Goal: Task Accomplishment & Management: Manage account settings

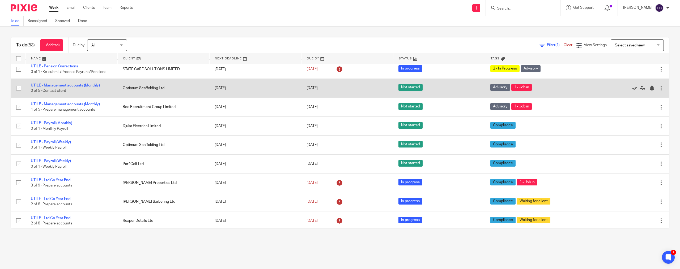
scroll to position [425, 0]
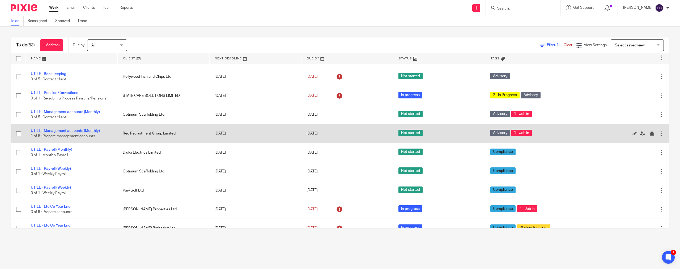
click at [75, 129] on link "UTILE - Management accounts (Monthly)" at bounding box center [65, 131] width 69 height 4
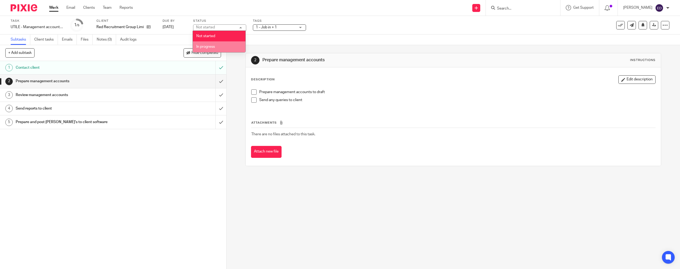
click at [218, 47] on li "In progress" at bounding box center [219, 46] width 53 height 11
click at [254, 99] on span at bounding box center [253, 99] width 5 height 5
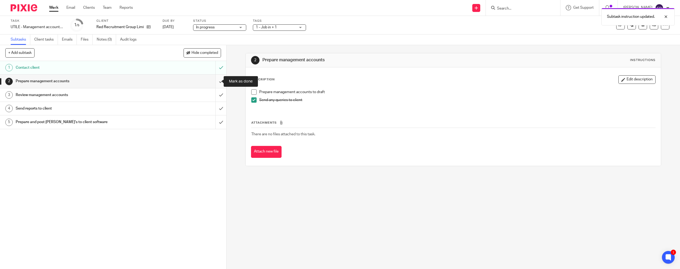
click at [216, 80] on input "submit" at bounding box center [113, 81] width 226 height 13
click at [255, 92] on li "Prepare management accounts to draft" at bounding box center [453, 93] width 404 height 8
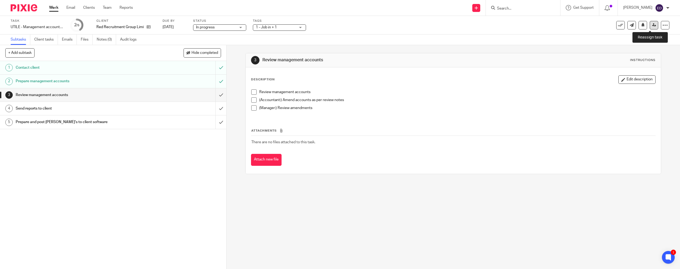
click at [652, 24] on icon at bounding box center [654, 25] width 4 height 4
click at [652, 23] on icon at bounding box center [654, 25] width 4 height 4
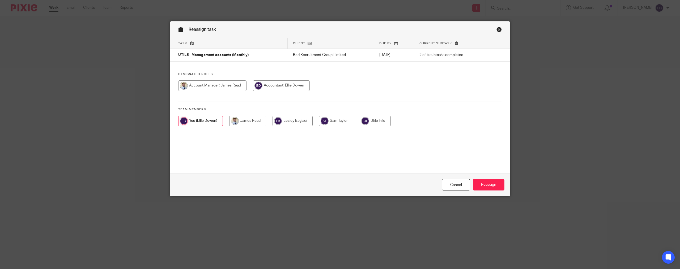
click at [218, 85] on input "radio" at bounding box center [212, 85] width 68 height 11
radio input "true"
click at [490, 184] on input "Reassign" at bounding box center [489, 184] width 32 height 11
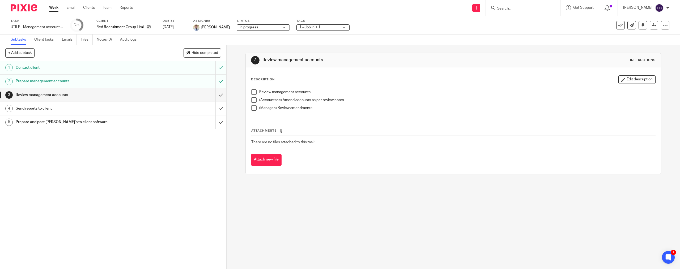
click at [54, 9] on link "Work" at bounding box center [53, 7] width 9 height 5
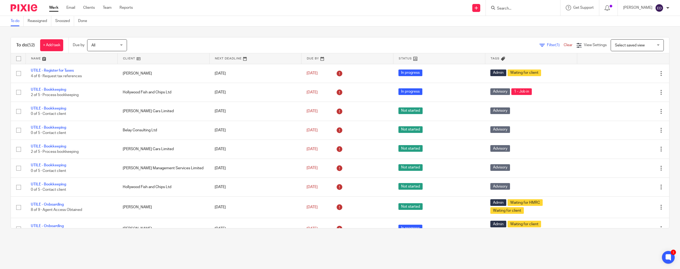
drag, startPoint x: 533, startPoint y: 3, endPoint x: 533, endPoint y: 8, distance: 5.6
click at [533, 5] on div at bounding box center [523, 8] width 74 height 16
click at [530, 11] on input "Search" at bounding box center [520, 8] width 48 height 5
type input "belay"
click at [541, 24] on link at bounding box center [540, 23] width 90 height 12
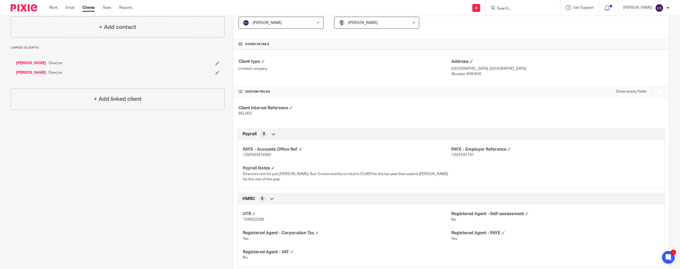
scroll to position [106, 0]
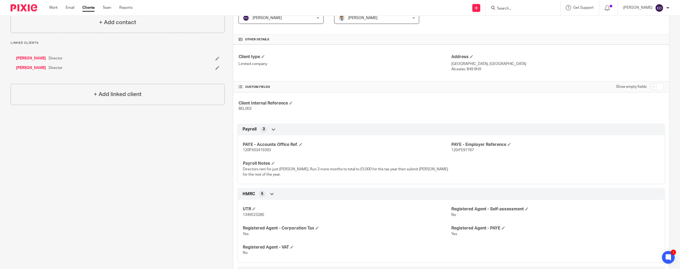
click at [641, 0] on div "[PERSON_NAME] My profile Email integration Logout" at bounding box center [645, 8] width 57 height 16
click at [525, 7] on input "Search" at bounding box center [520, 8] width 48 height 5
type input "belay"
click at [534, 25] on link at bounding box center [540, 23] width 90 height 12
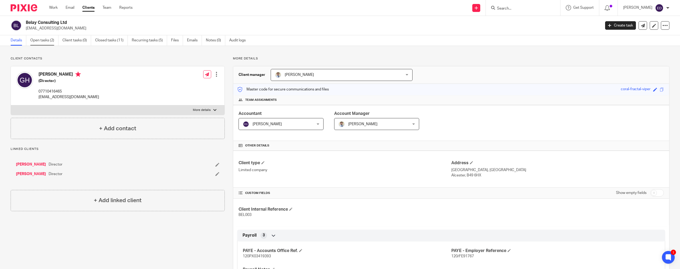
click at [35, 39] on link "Open tasks (2)" at bounding box center [44, 40] width 28 height 10
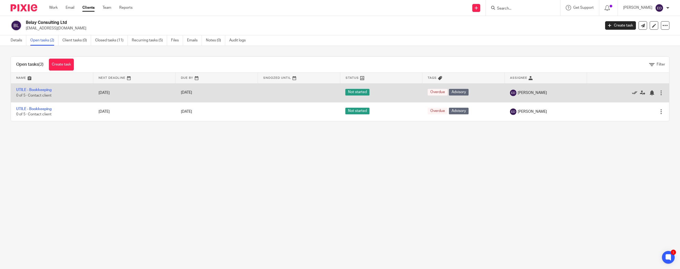
click at [632, 92] on icon at bounding box center [634, 92] width 5 height 5
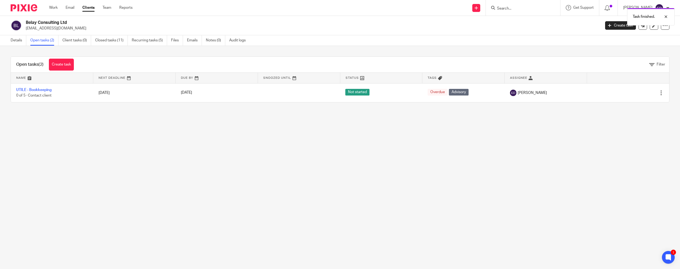
click at [632, 92] on icon at bounding box center [634, 92] width 5 height 5
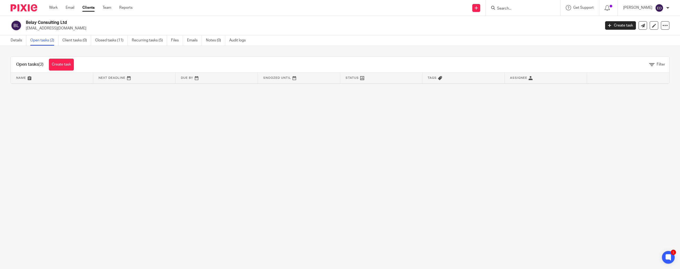
click at [48, 39] on link "Open tasks (2)" at bounding box center [44, 40] width 28 height 10
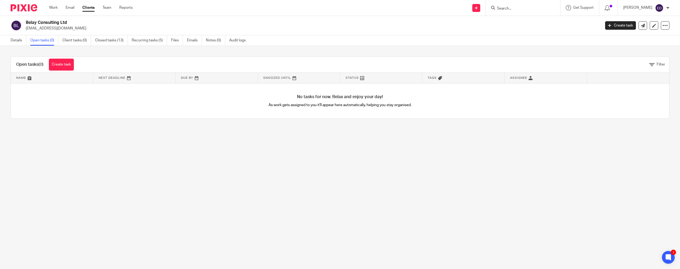
click at [180, 192] on main "Belay Consulting Ltd [EMAIL_ADDRESS][DOMAIN_NAME] Create task Update from Compa…" at bounding box center [340, 134] width 680 height 269
